Goal: Information Seeking & Learning: Learn about a topic

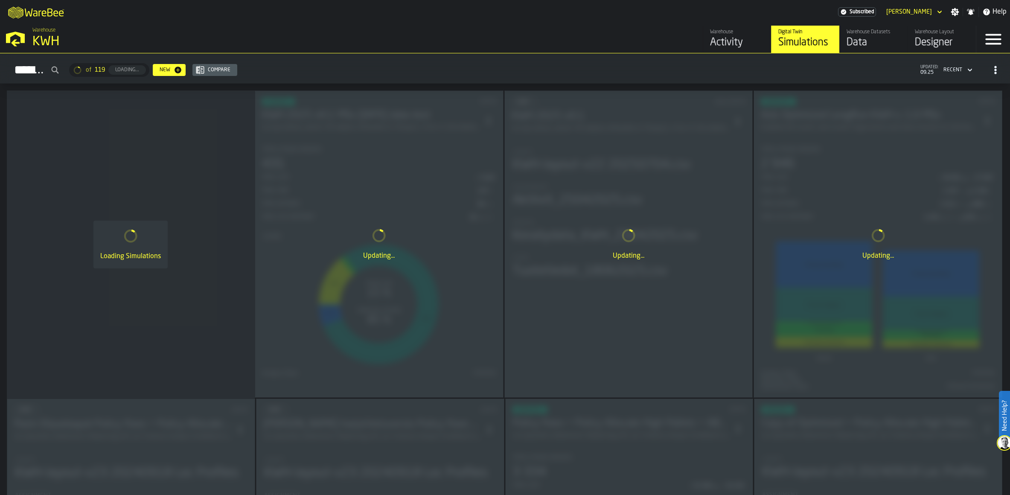
click at [808, 40] on div "Data" at bounding box center [874, 43] width 54 height 14
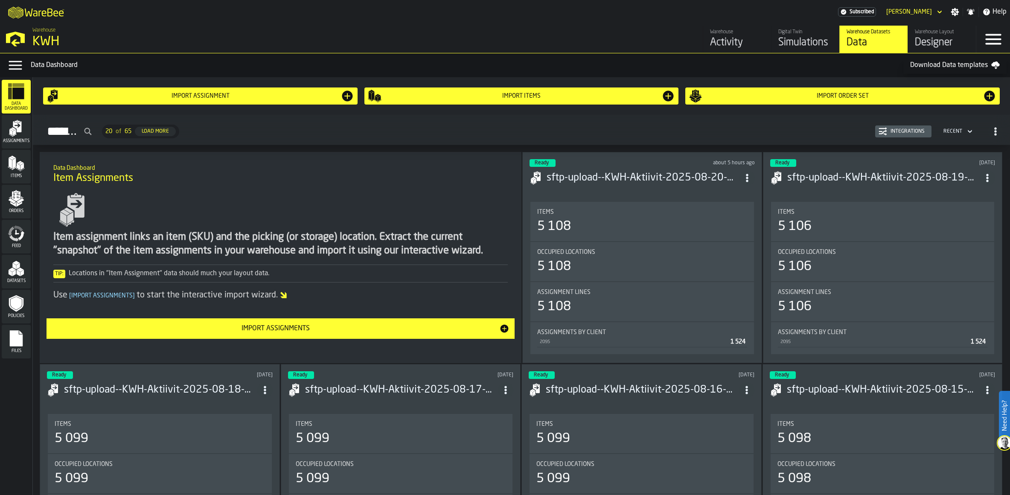
click at [732, 33] on div "Warehouse" at bounding box center [737, 32] width 54 height 6
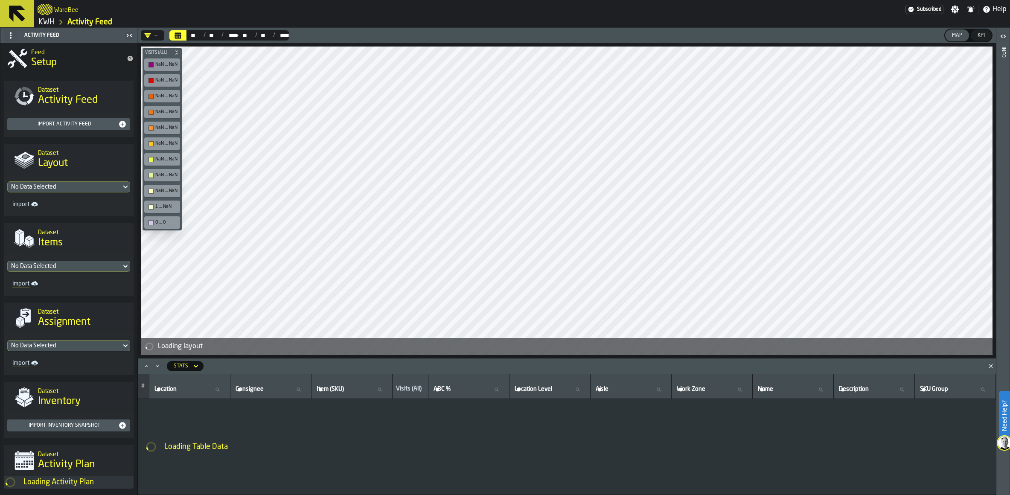
click at [49, 20] on link "KWH" at bounding box center [46, 21] width 16 height 9
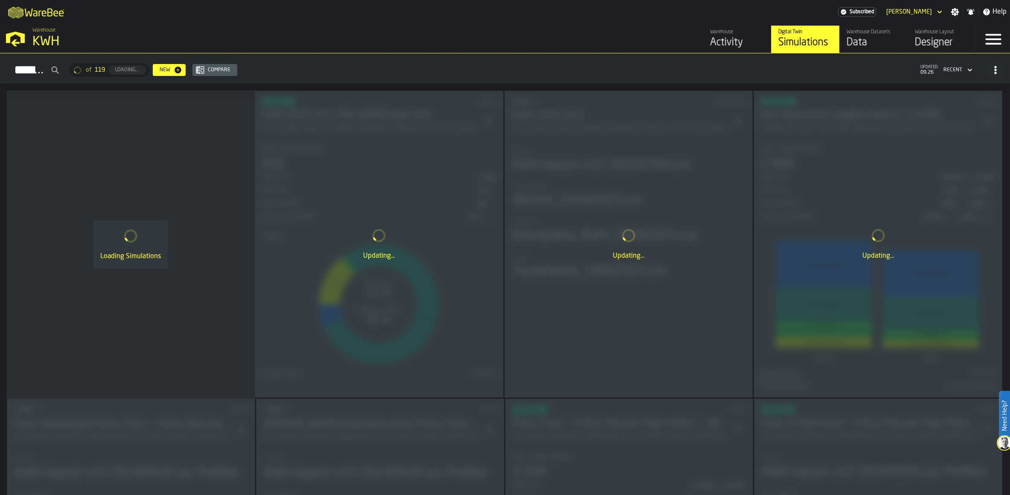
click at [808, 41] on div "Data" at bounding box center [874, 43] width 54 height 14
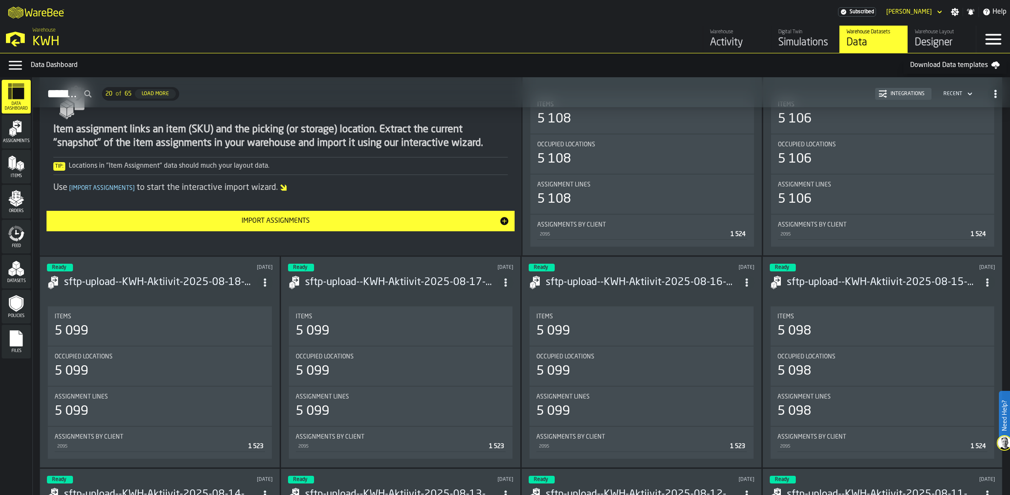
scroll to position [128, 0]
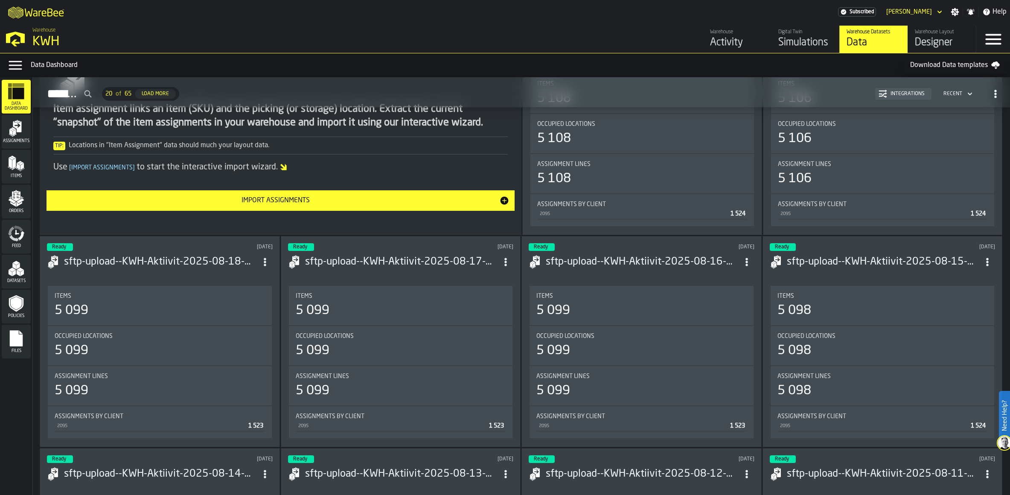
click at [20, 136] on icon "menu Assignments" at bounding box center [16, 128] width 17 height 17
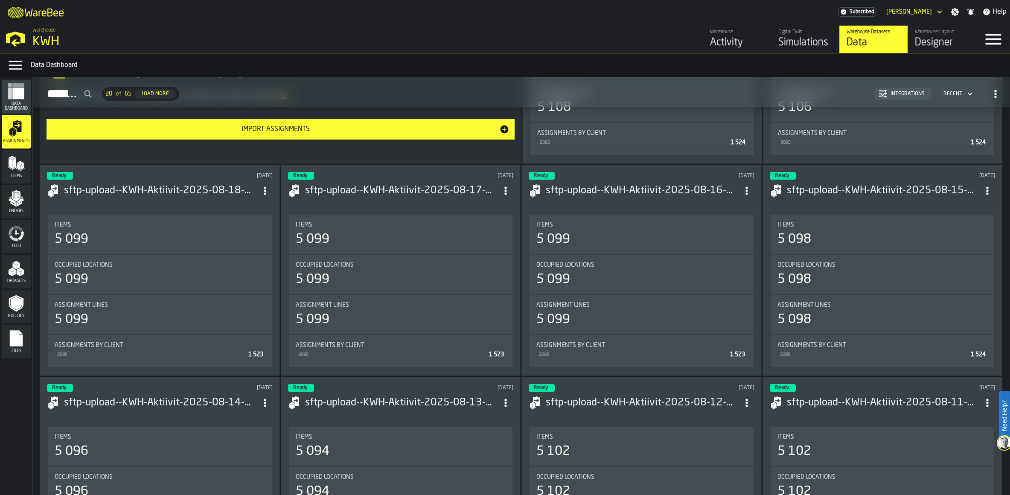
scroll to position [43, 0]
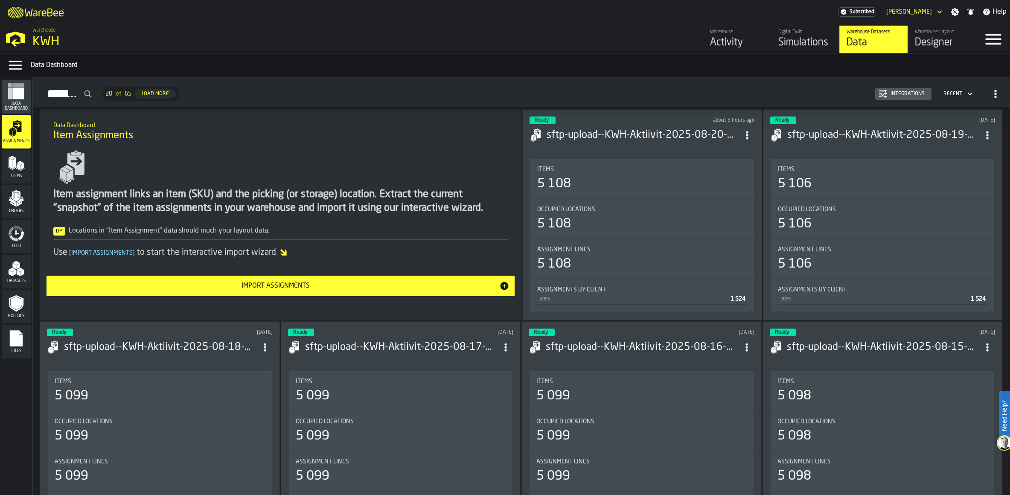
click at [21, 168] on polygon "menu Items" at bounding box center [21, 166] width 3 height 7
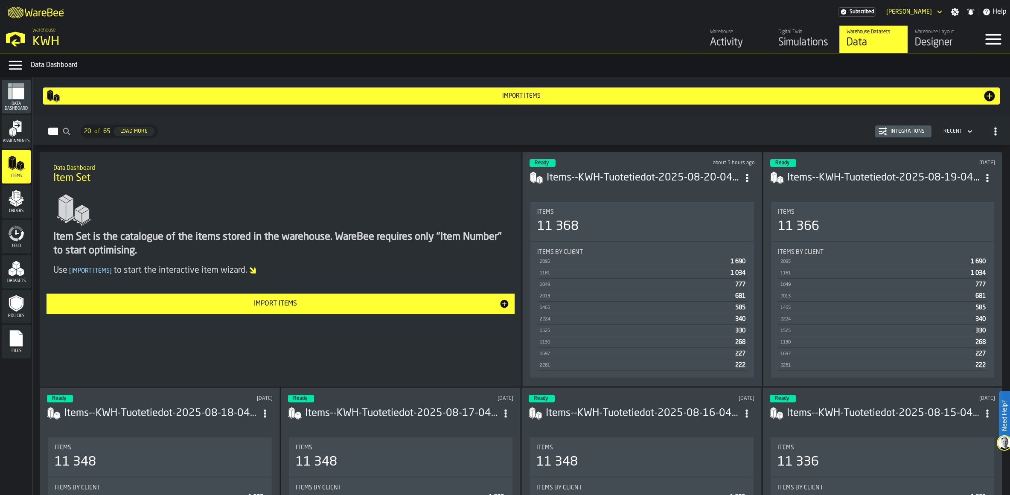
click at [14, 138] on div "Assignments" at bounding box center [16, 131] width 29 height 23
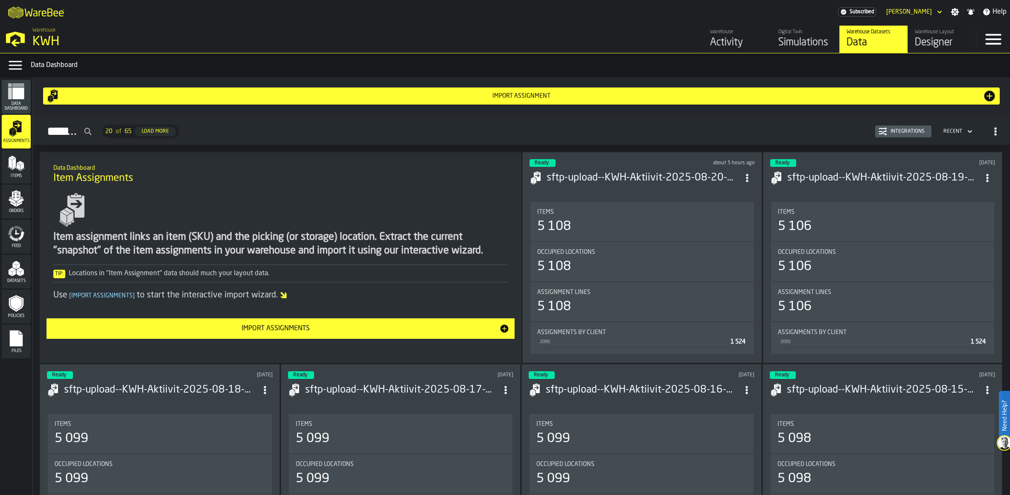
click at [589, 181] on h3 "sftp-upload--KWH-Aktiivit-2025-08-20-040030.csv-2025-08-20" at bounding box center [643, 178] width 192 height 14
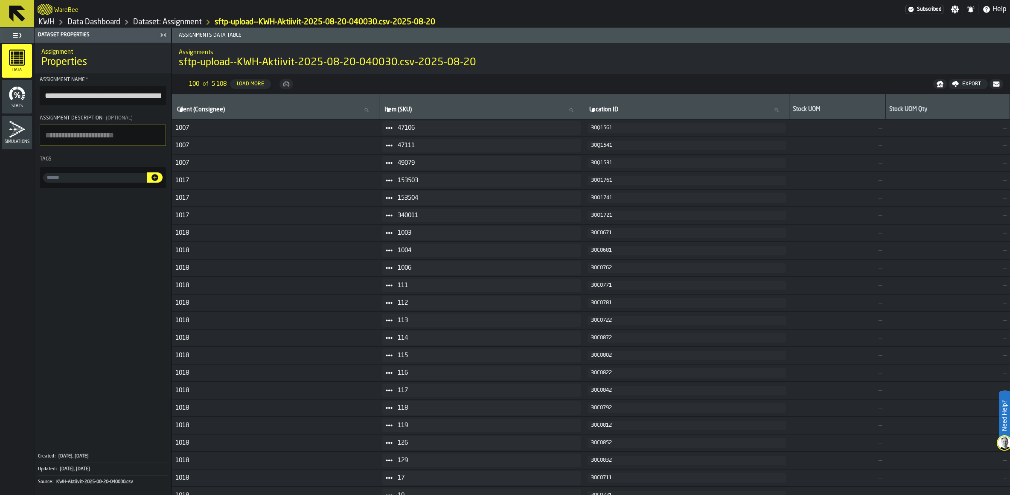
click at [22, 93] on icon "menu Stats" at bounding box center [17, 93] width 17 height 17
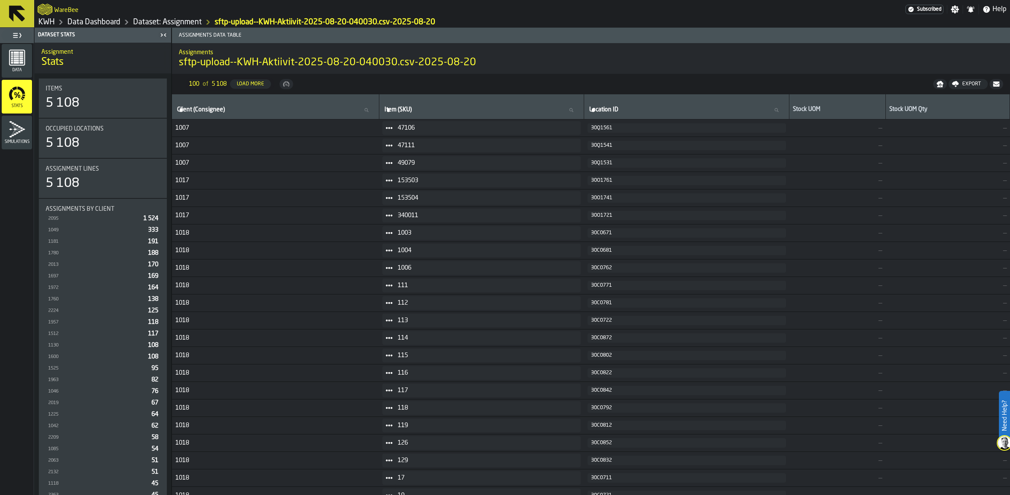
click at [170, 21] on link "Dataset: Assignment" at bounding box center [167, 21] width 69 height 9
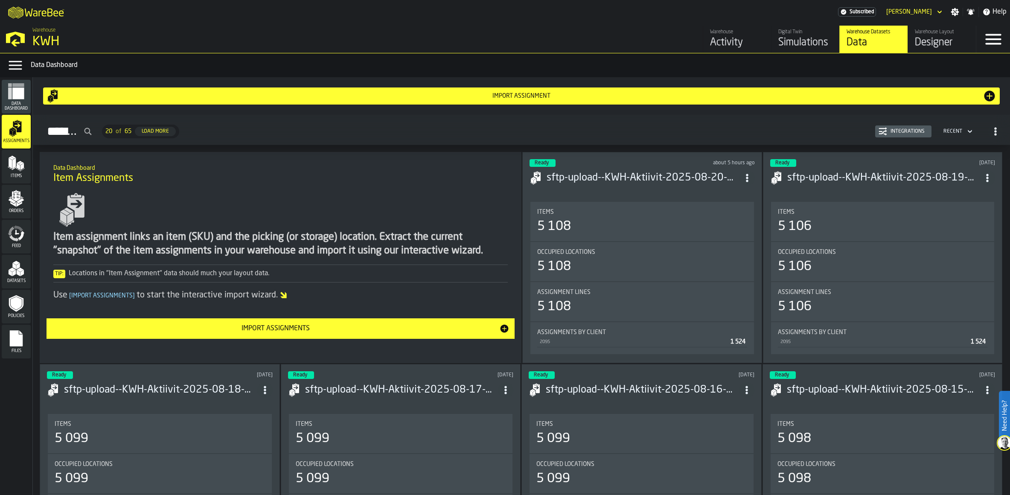
click at [21, 166] on polygon "menu Items" at bounding box center [21, 166] width 3 height 7
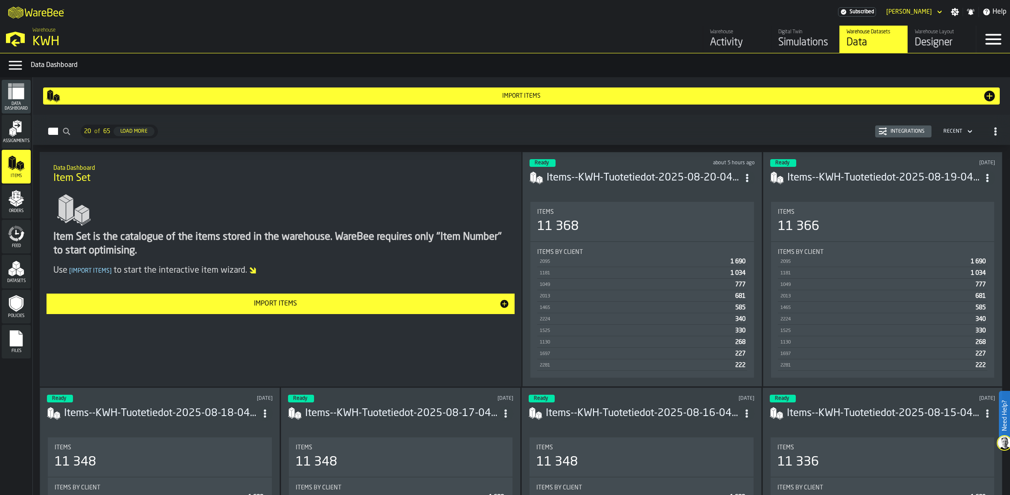
click at [618, 181] on h3 "Items--KWH-Tuotetiedot-2025-08-20-040016.csv-2025-08-20" at bounding box center [643, 178] width 192 height 14
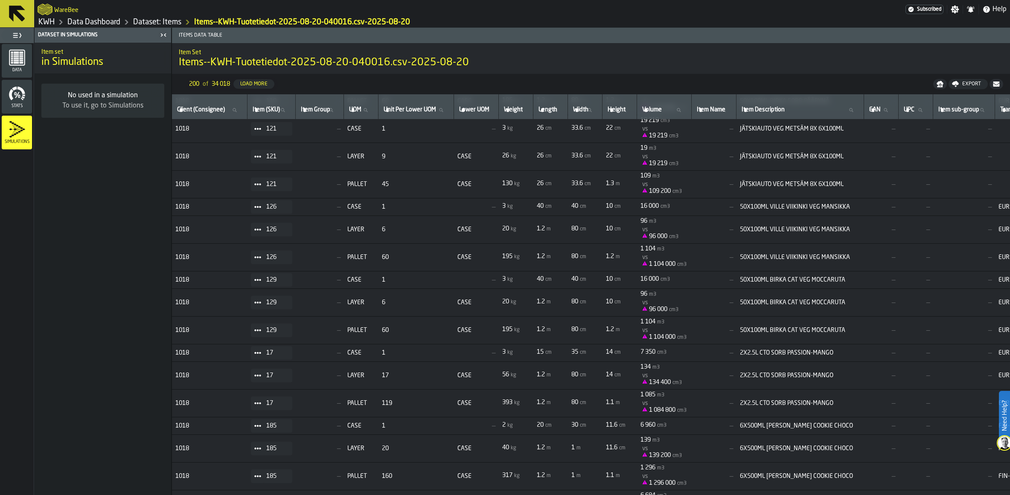
scroll to position [2235, 0]
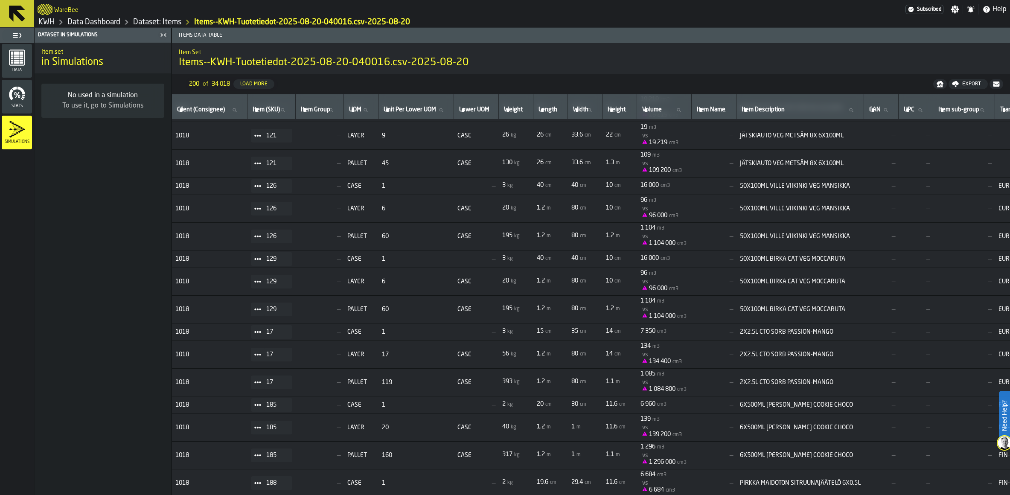
click at [163, 24] on link "Dataset: Items" at bounding box center [157, 21] width 48 height 9
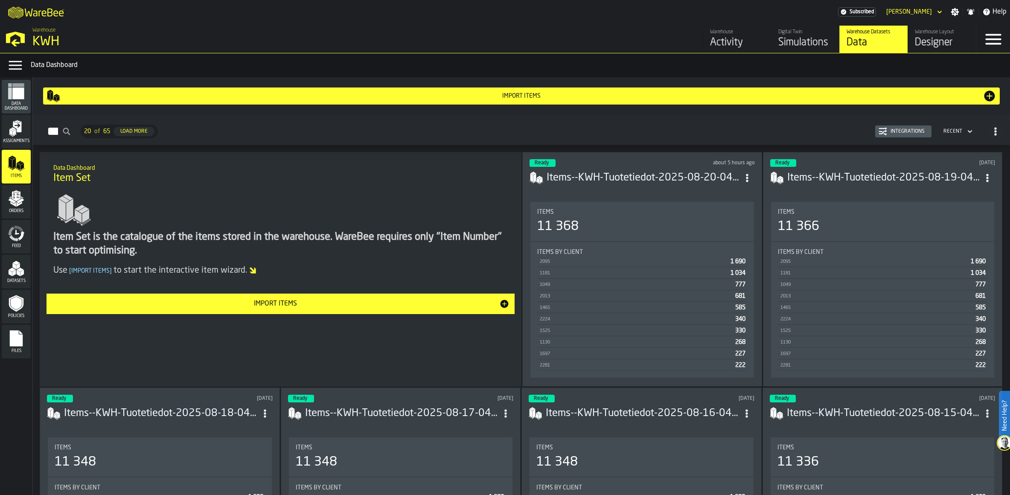
click at [21, 200] on polygon "menu Orders" at bounding box center [20, 200] width 7 height 5
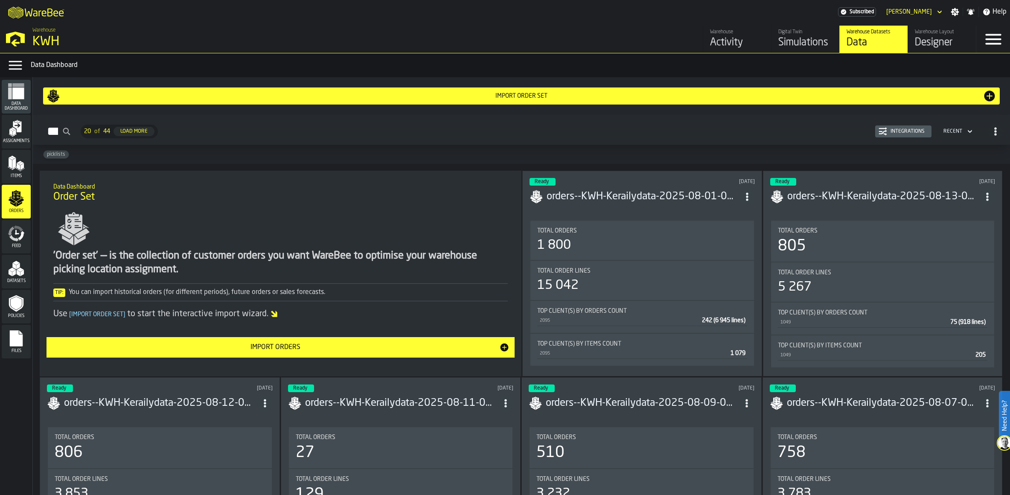
click at [598, 198] on h3 "orders--KWH-Kerailydata-2025-08-01-040029.csv-2025-08-01" at bounding box center [643, 197] width 192 height 14
